Goal: Transaction & Acquisition: Purchase product/service

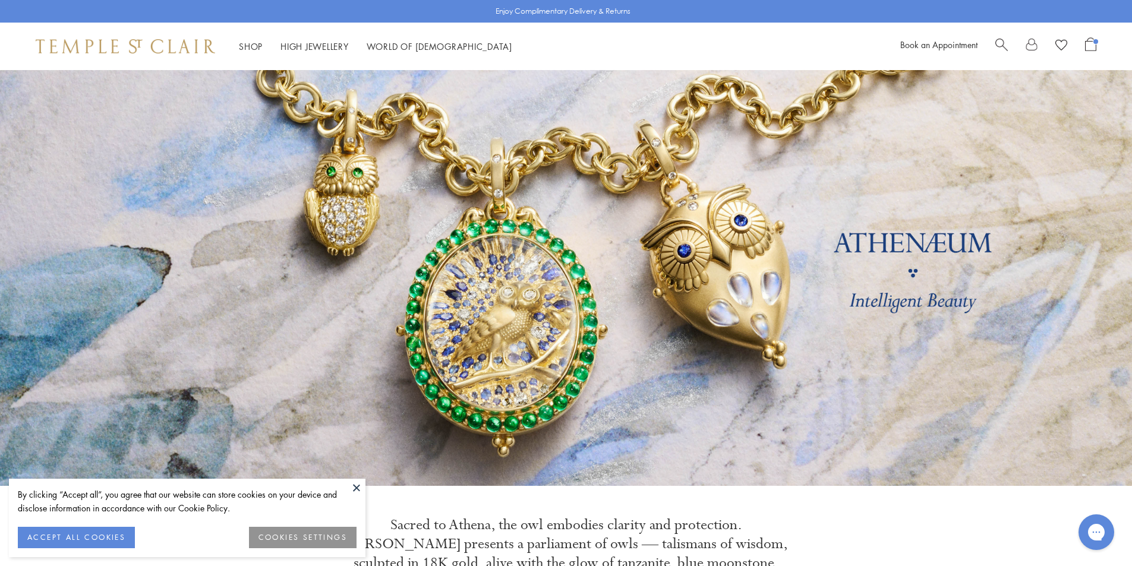
click at [350, 488] on button at bounding box center [357, 488] width 18 height 18
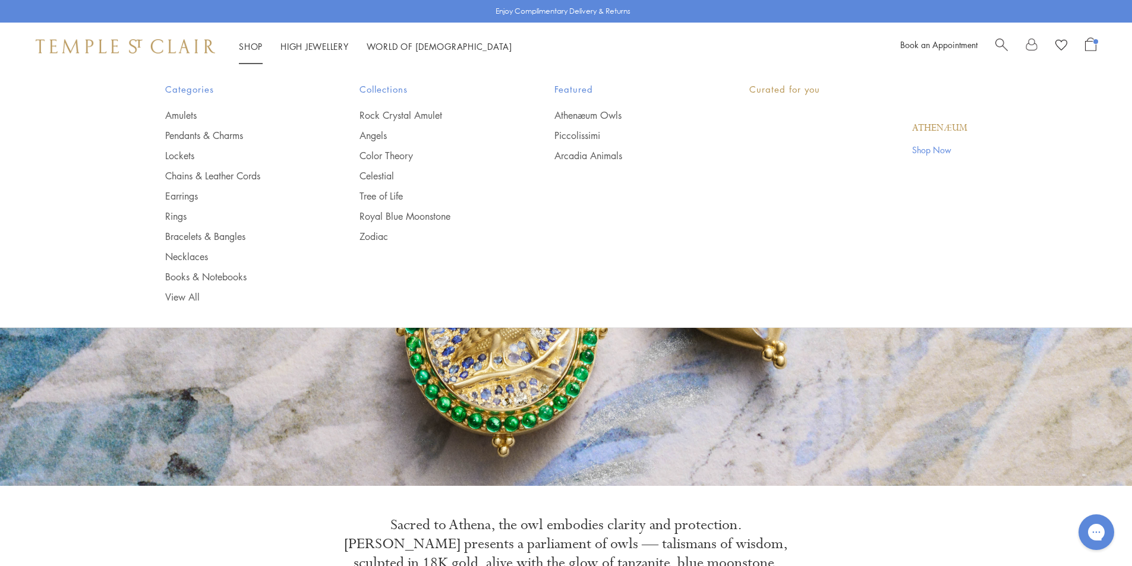
click at [247, 48] on link "Shop Shop" at bounding box center [251, 46] width 24 height 12
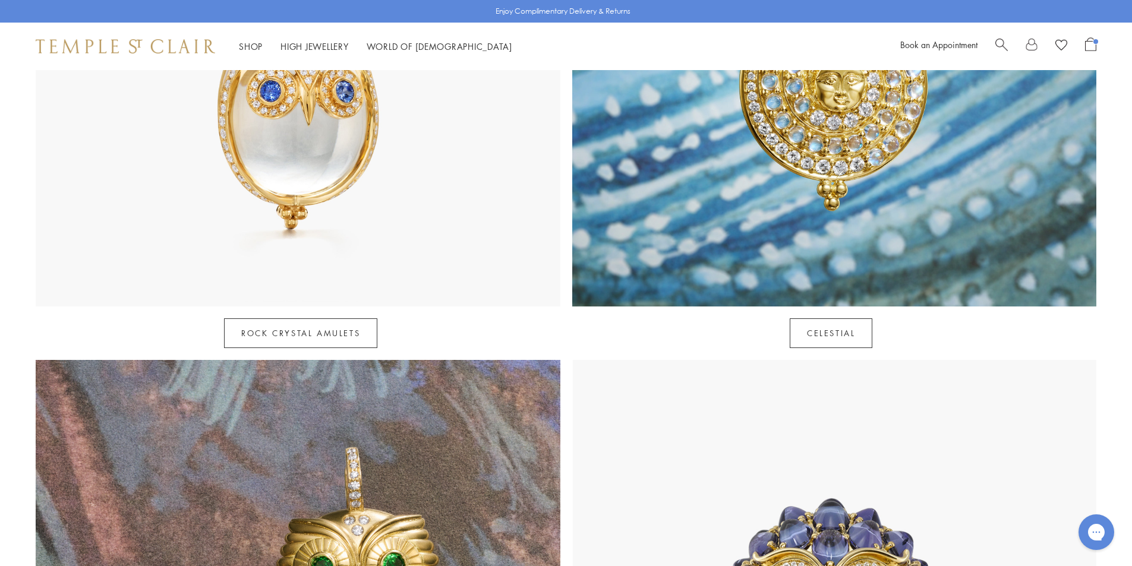
scroll to position [1070, 0]
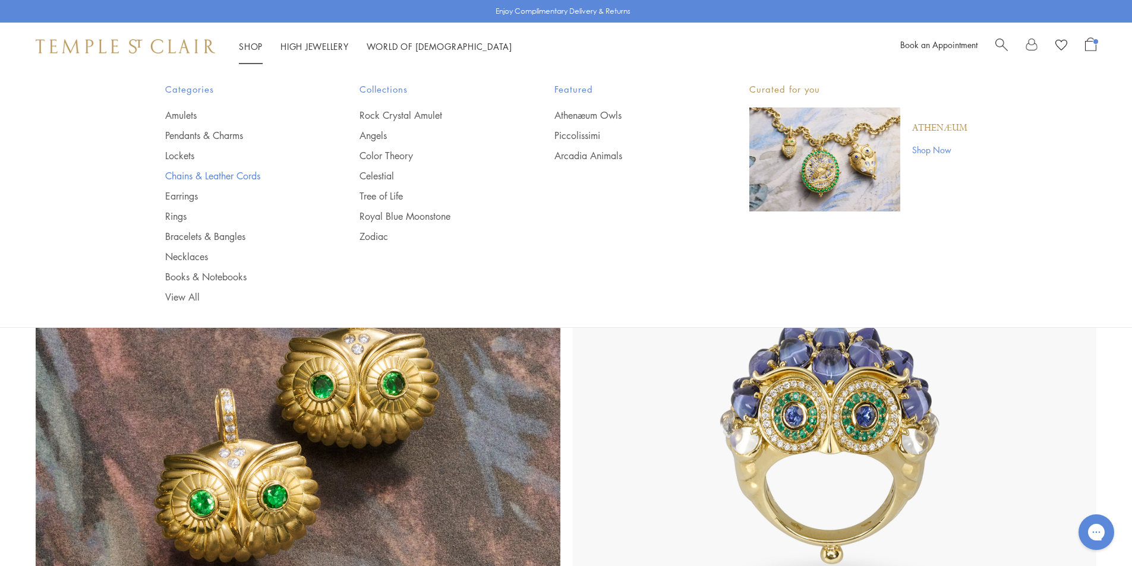
click at [182, 172] on link "Chains & Leather Cords" at bounding box center [238, 175] width 147 height 13
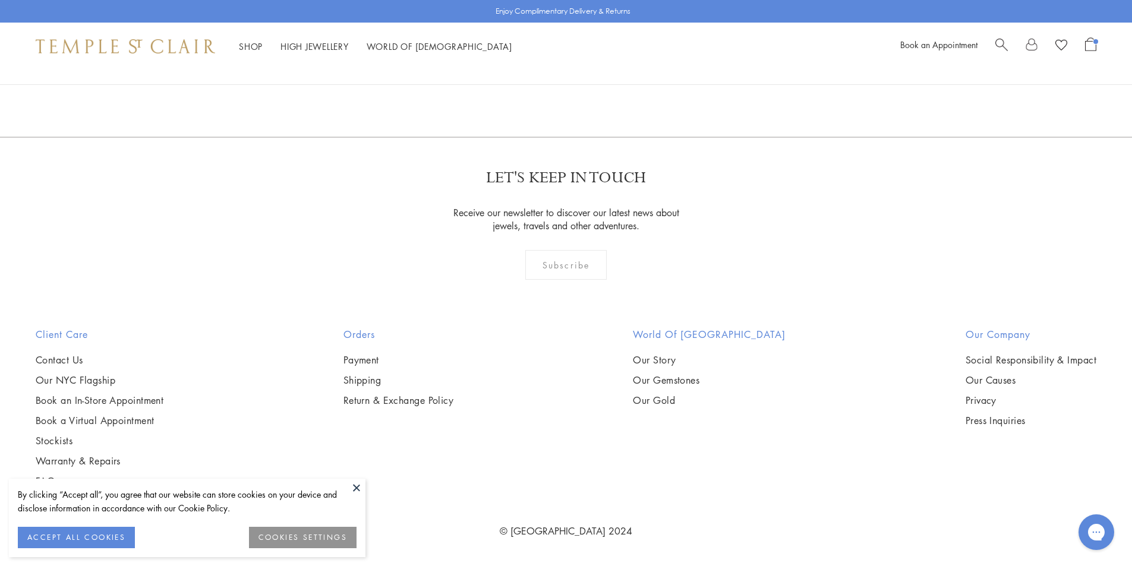
scroll to position [1605, 0]
click at [352, 487] on button at bounding box center [357, 488] width 18 height 18
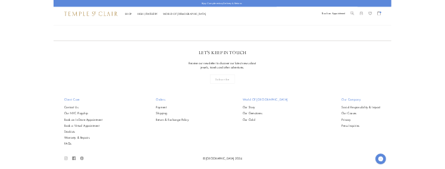
scroll to position [3317, 0]
